Goal: Check status: Check status

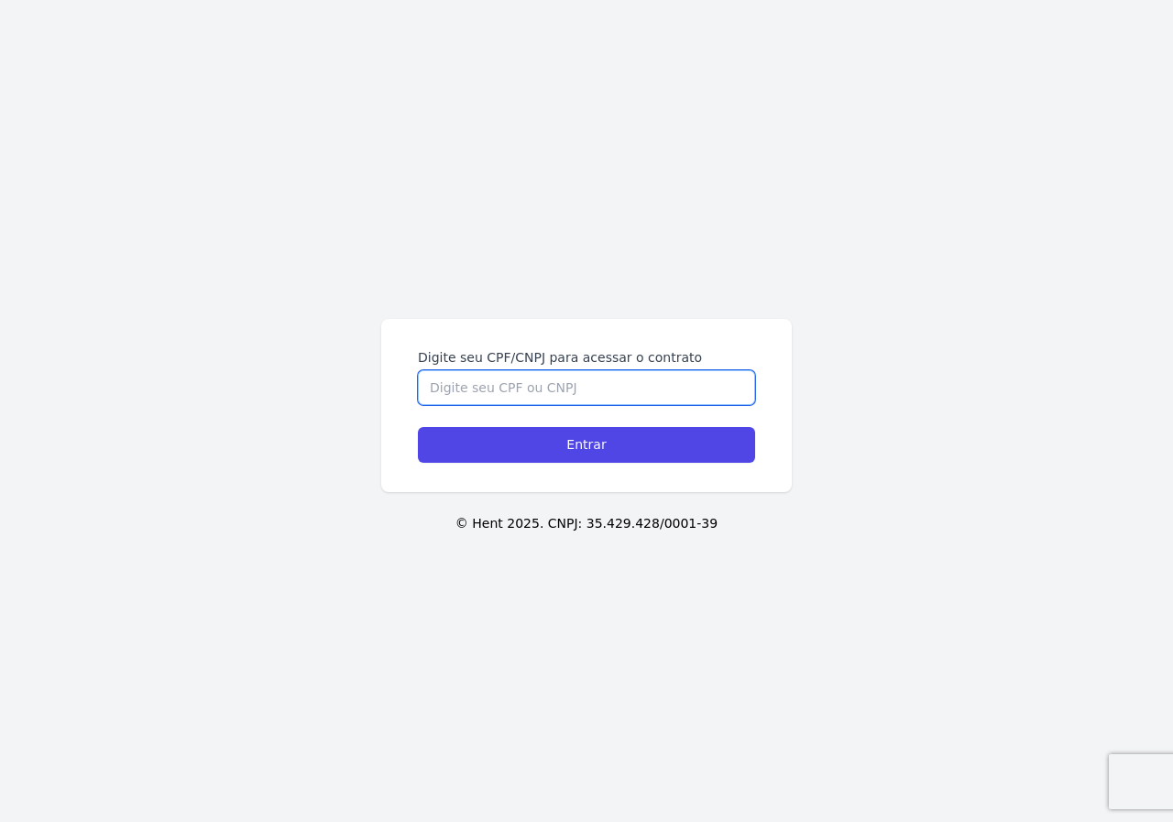
click at [492, 379] on input "Digite seu CPF/CNPJ para acessar o contrato" at bounding box center [586, 387] width 337 height 35
type input "06885998427"
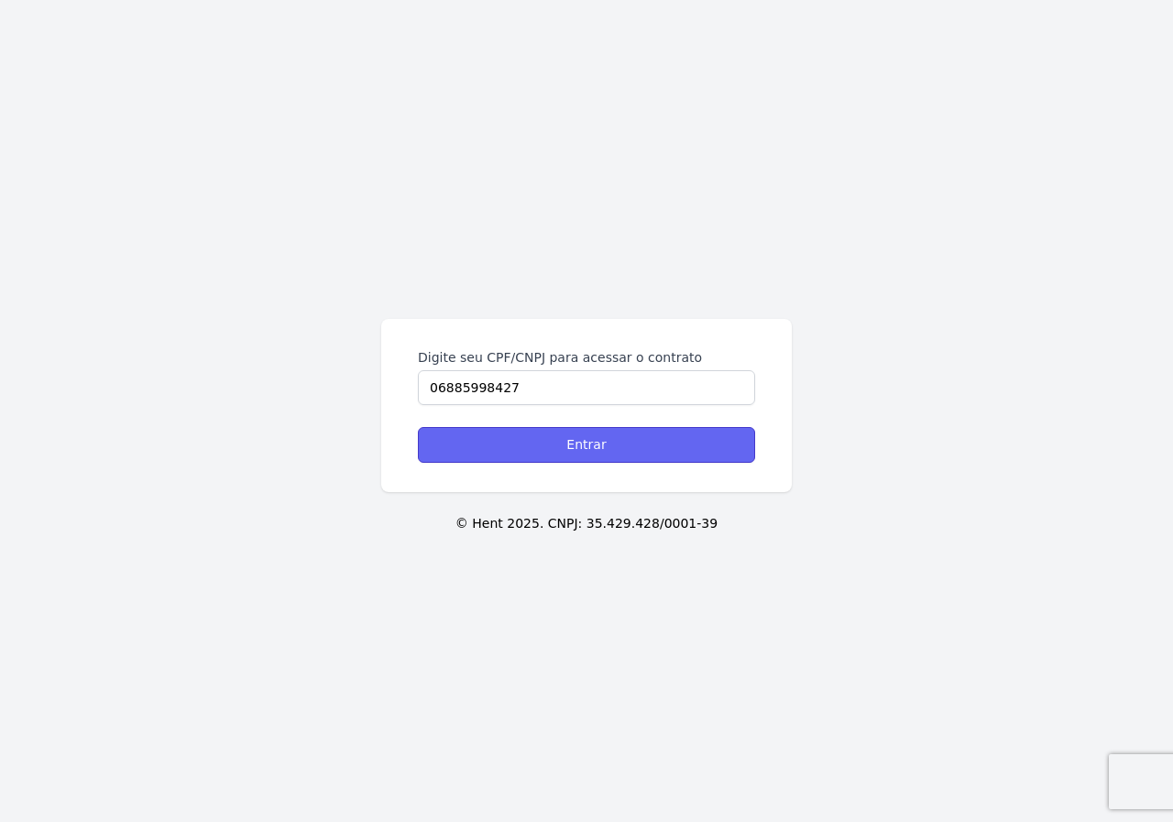
click at [505, 434] on input "Entrar" at bounding box center [586, 445] width 337 height 36
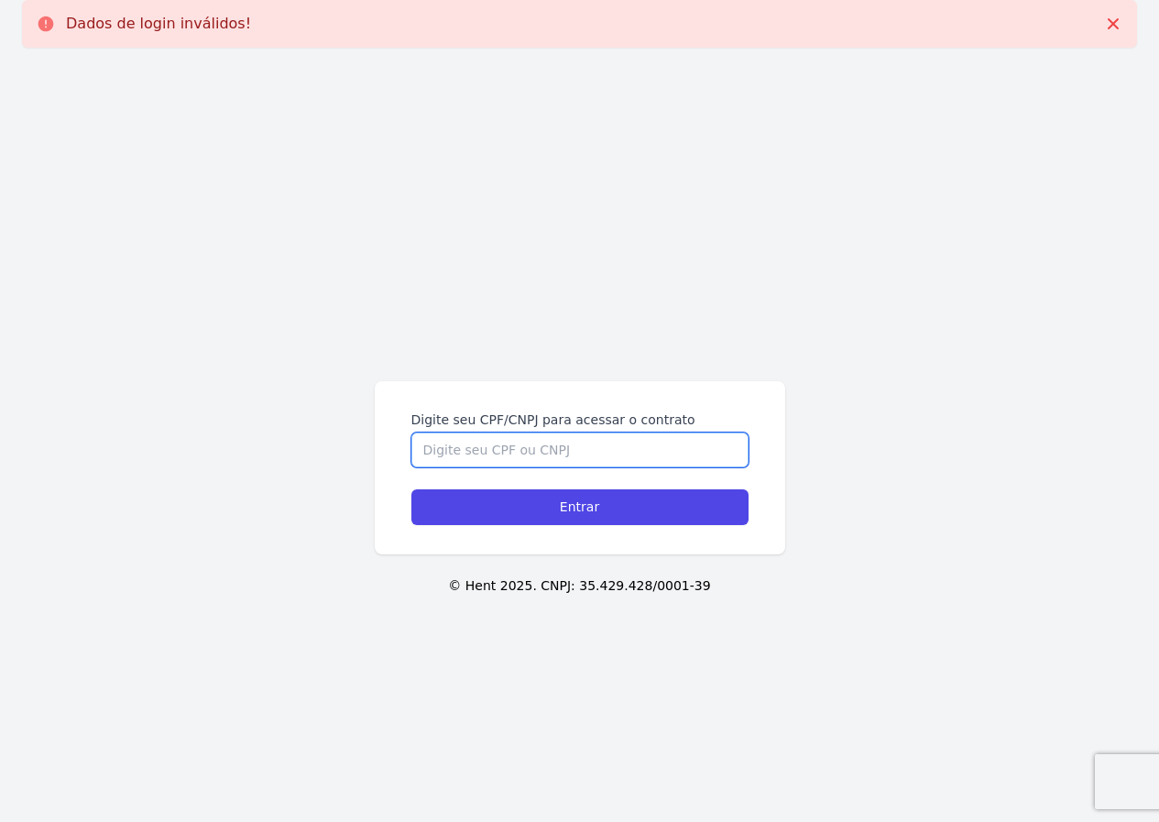
click at [497, 439] on input "Digite seu CPF/CNPJ para acessar o contrato" at bounding box center [579, 449] width 337 height 35
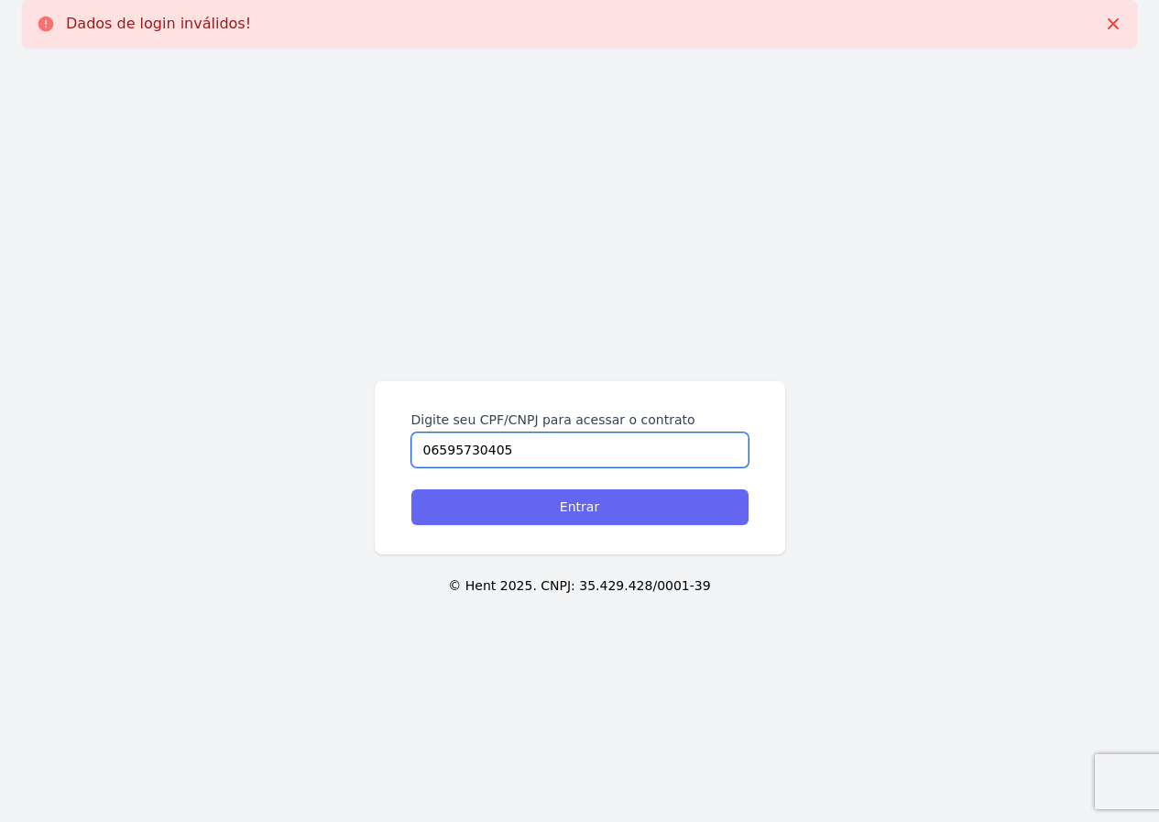
type input "06595730405"
click at [495, 499] on input "Entrar" at bounding box center [579, 507] width 337 height 36
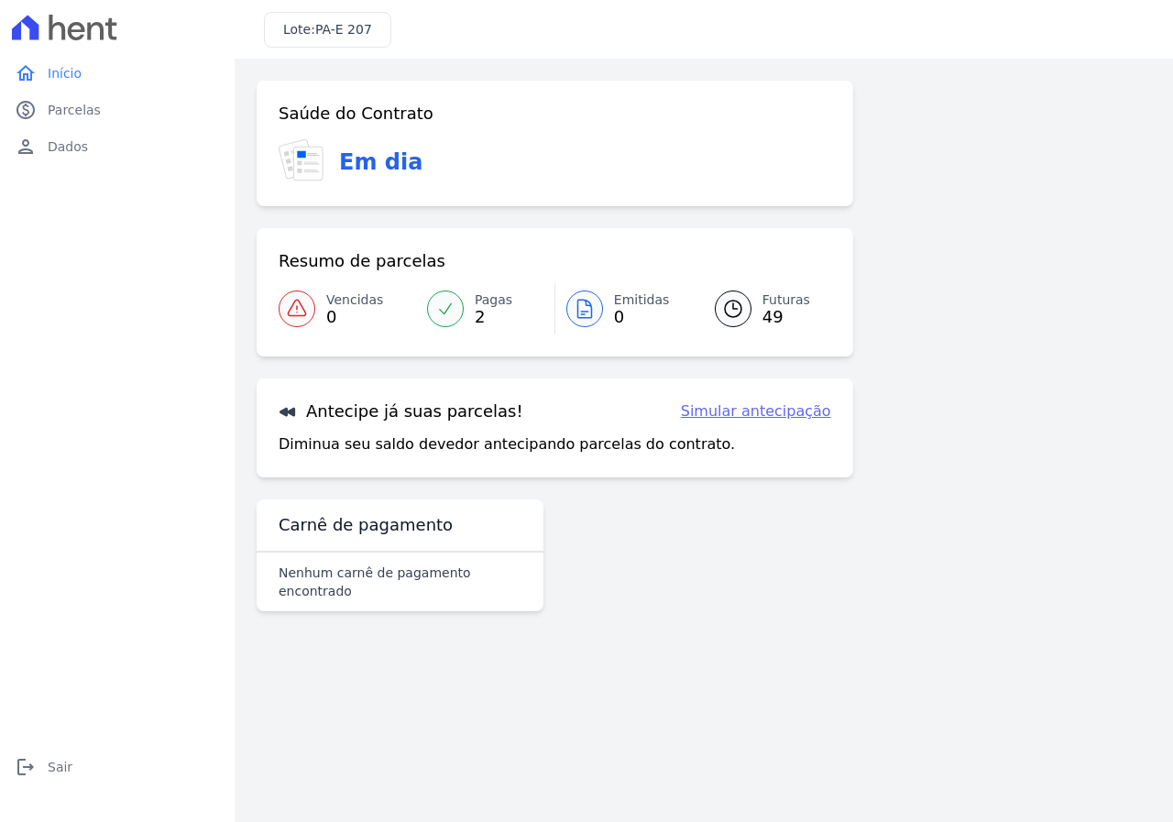
click at [770, 310] on span "49" at bounding box center [786, 317] width 48 height 15
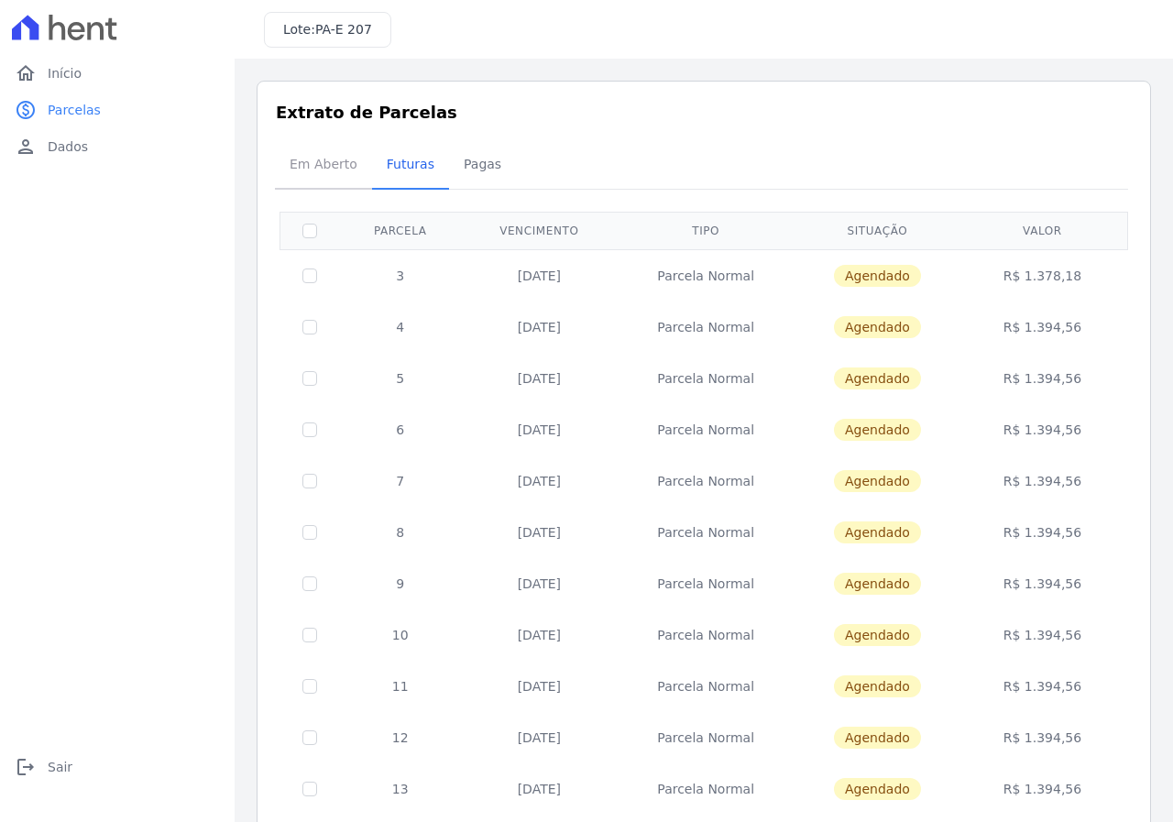
click at [334, 159] on span "Em Aberto" at bounding box center [324, 164] width 90 height 37
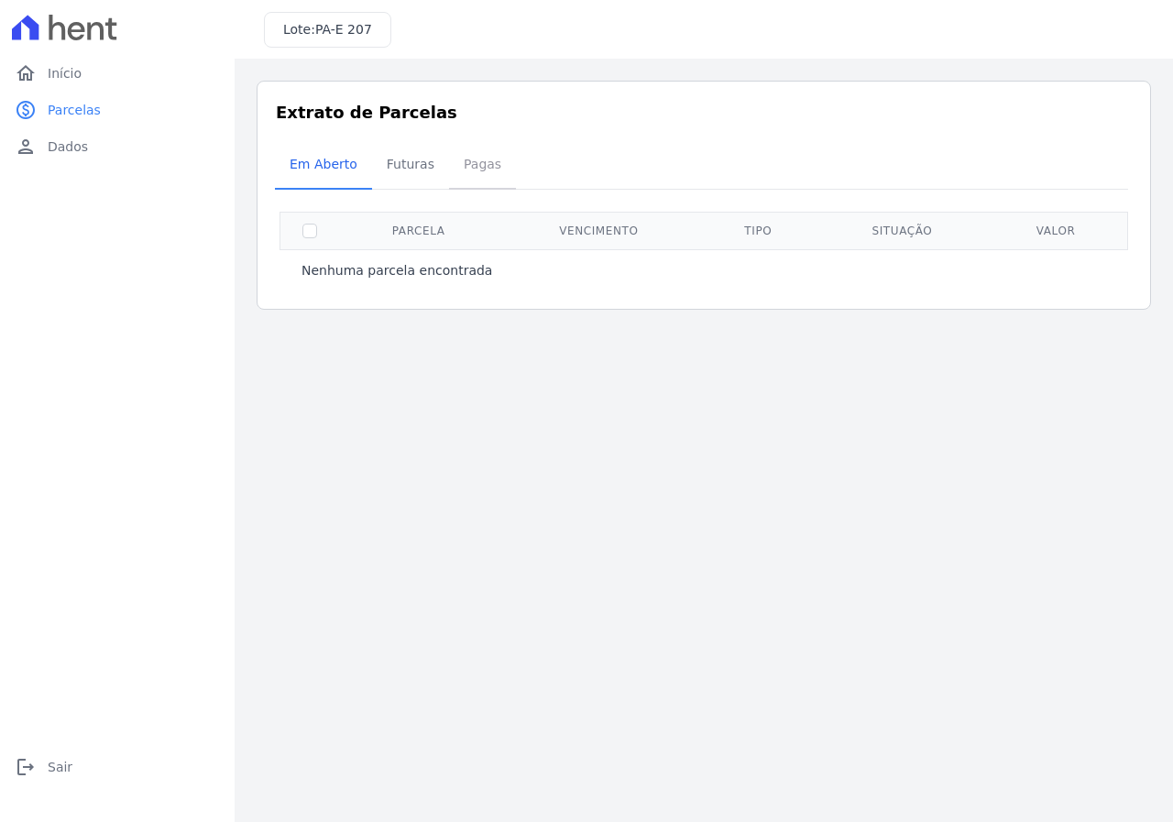
click at [457, 166] on span "Pagas" at bounding box center [483, 164] width 60 height 37
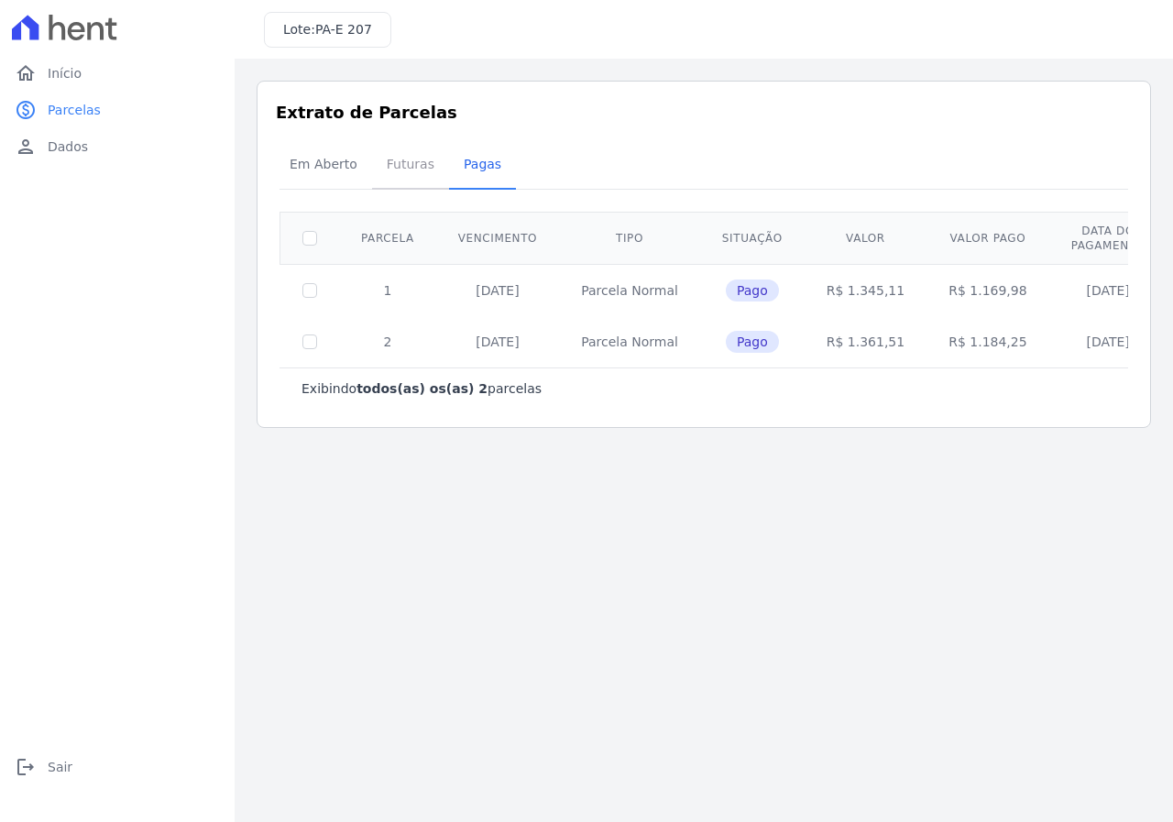
click at [391, 184] on link "Futuras" at bounding box center [410, 166] width 77 height 48
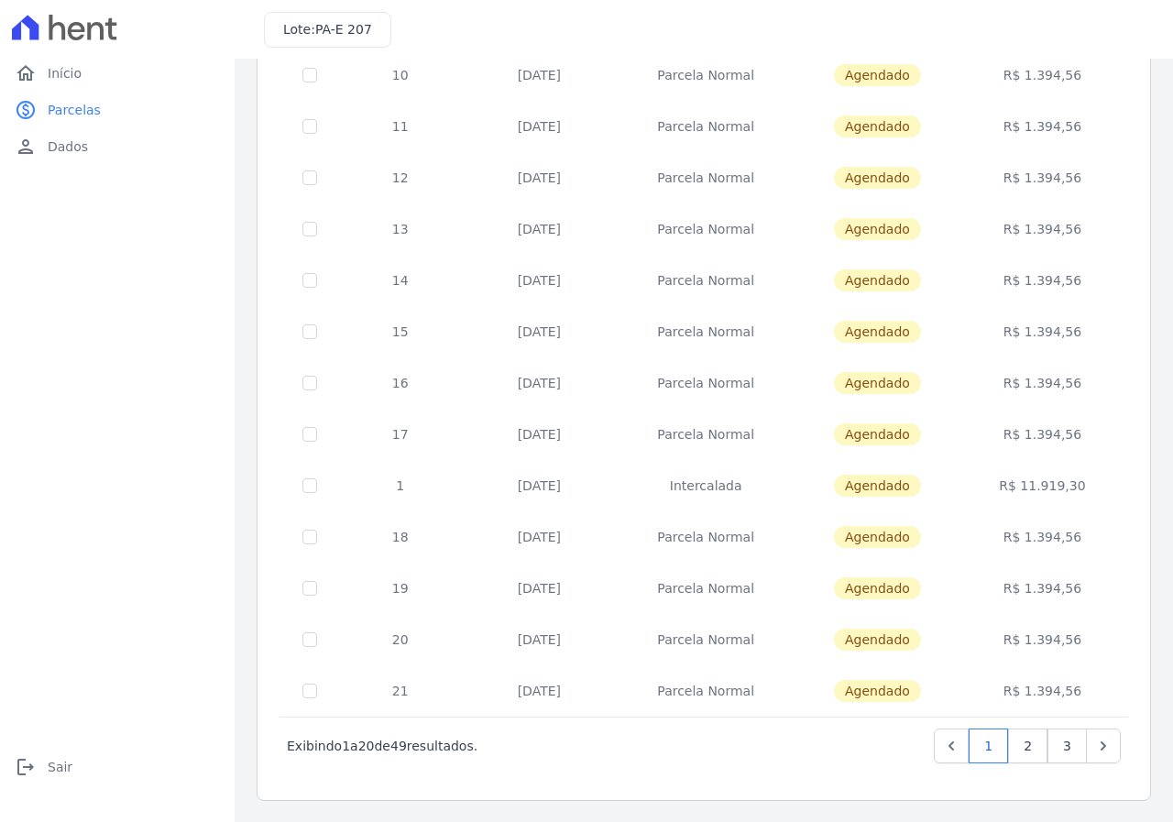
scroll to position [561, 0]
click at [1061, 751] on link "3" at bounding box center [1066, 744] width 39 height 35
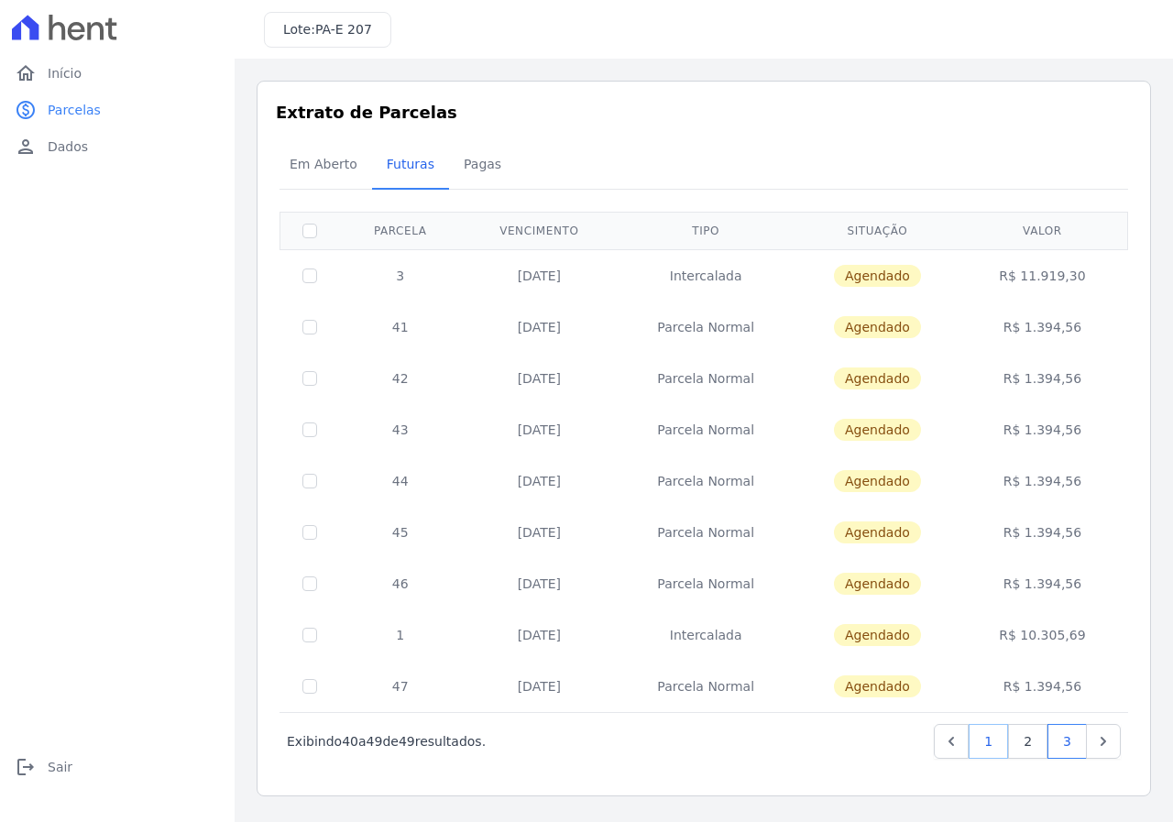
click at [994, 749] on link "1" at bounding box center [987, 741] width 39 height 35
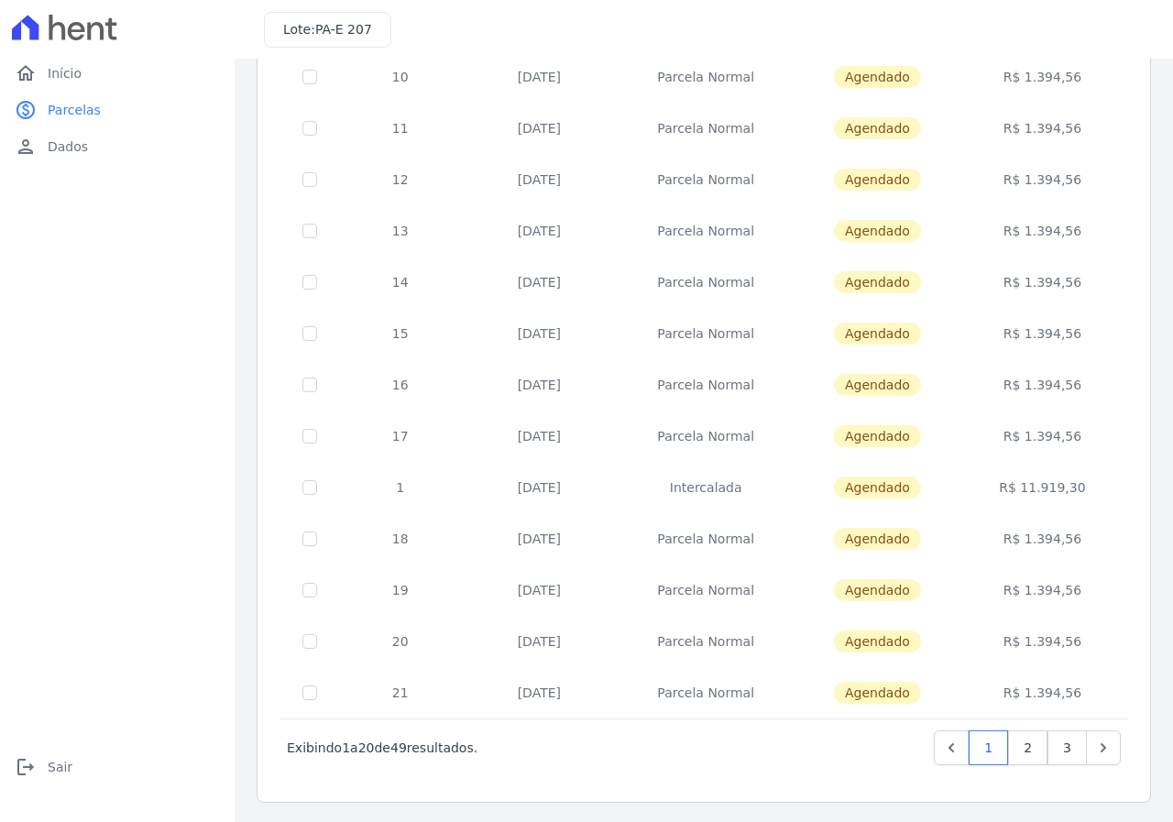
scroll to position [561, 0]
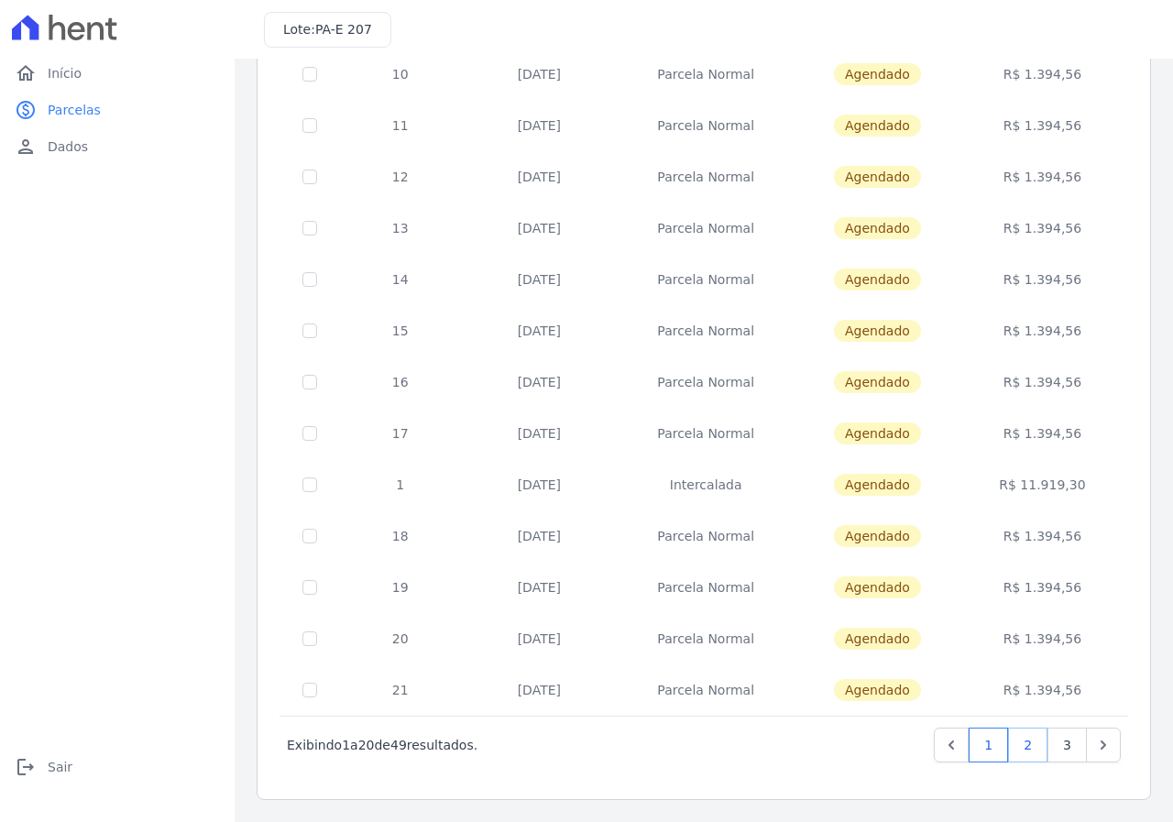
click at [1009, 745] on link "2" at bounding box center [1027, 744] width 39 height 35
click at [1050, 746] on link "3" at bounding box center [1066, 744] width 39 height 35
